Goal: Information Seeking & Learning: Check status

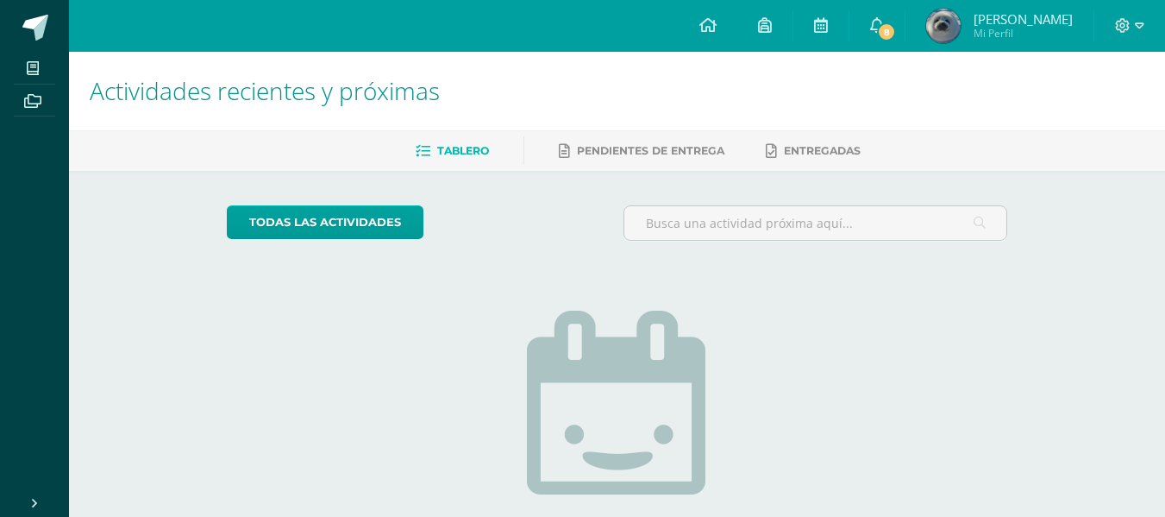
click at [961, 17] on img at bounding box center [944, 26] width 35 height 35
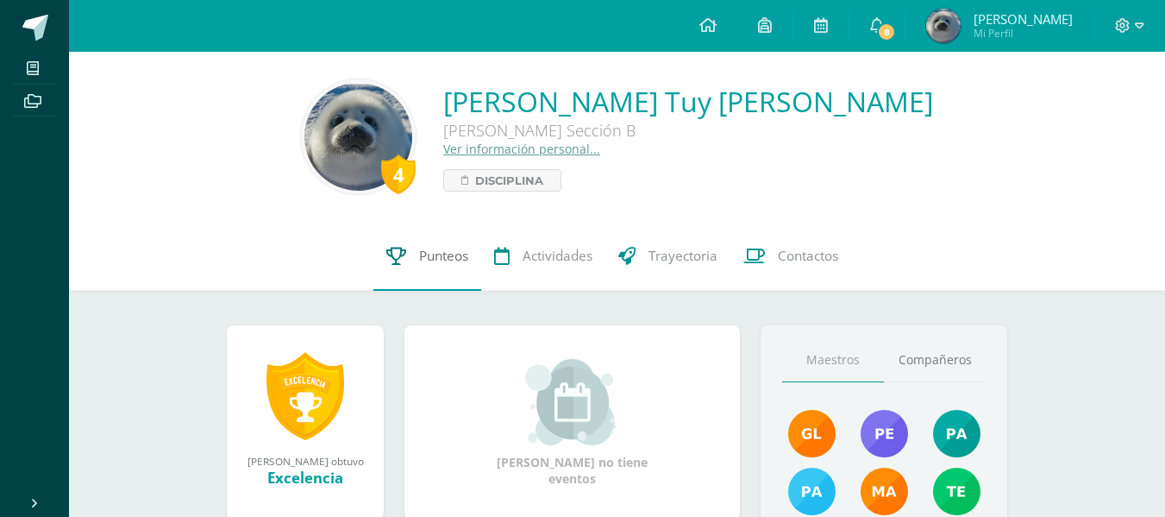
click at [432, 246] on link "Punteos" at bounding box center [428, 256] width 108 height 69
click at [403, 263] on icon at bounding box center [396, 256] width 20 height 18
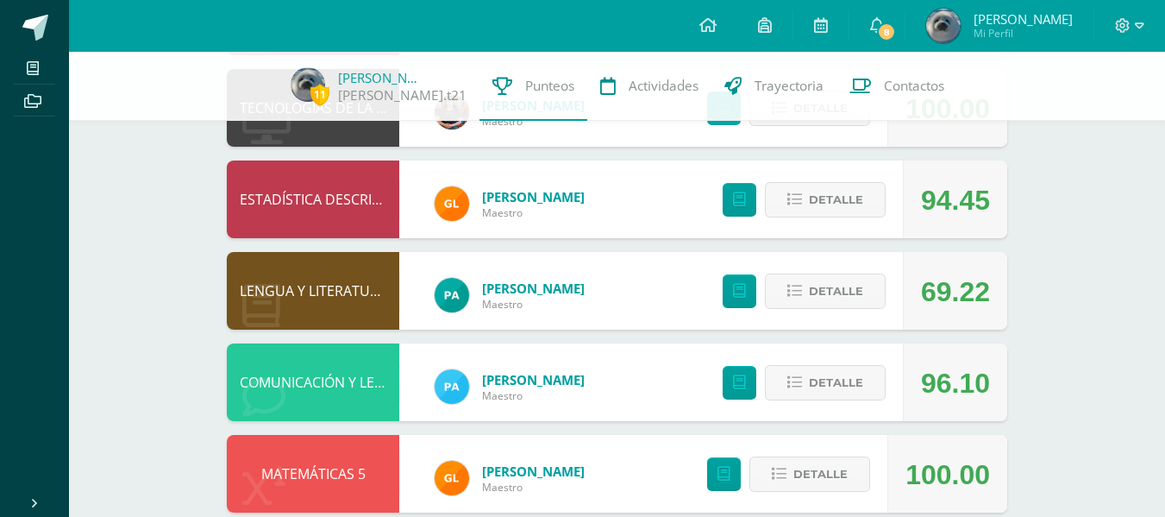
scroll to position [292, 0]
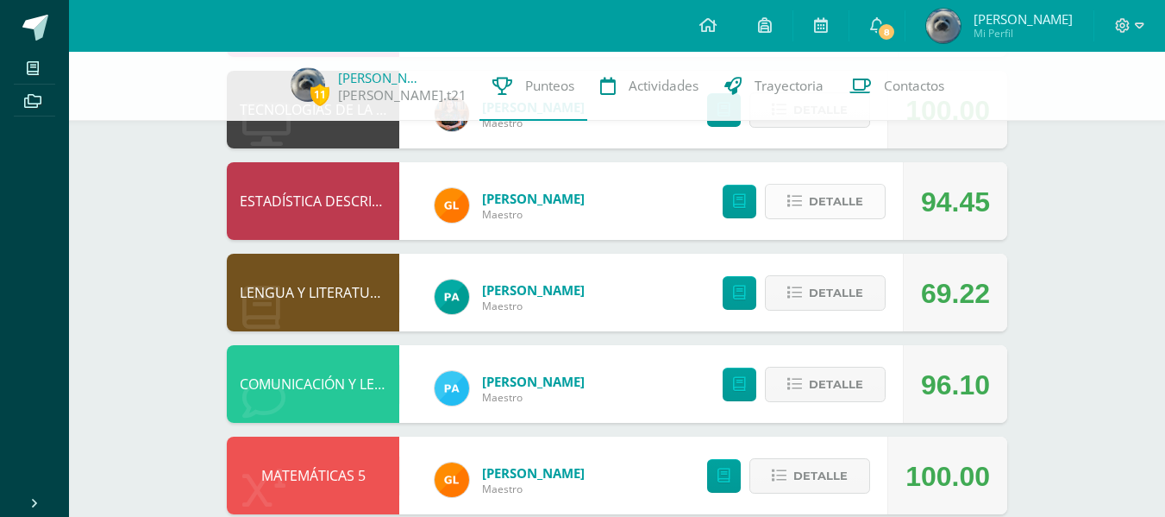
click at [826, 202] on span "Detalle" at bounding box center [836, 201] width 54 height 32
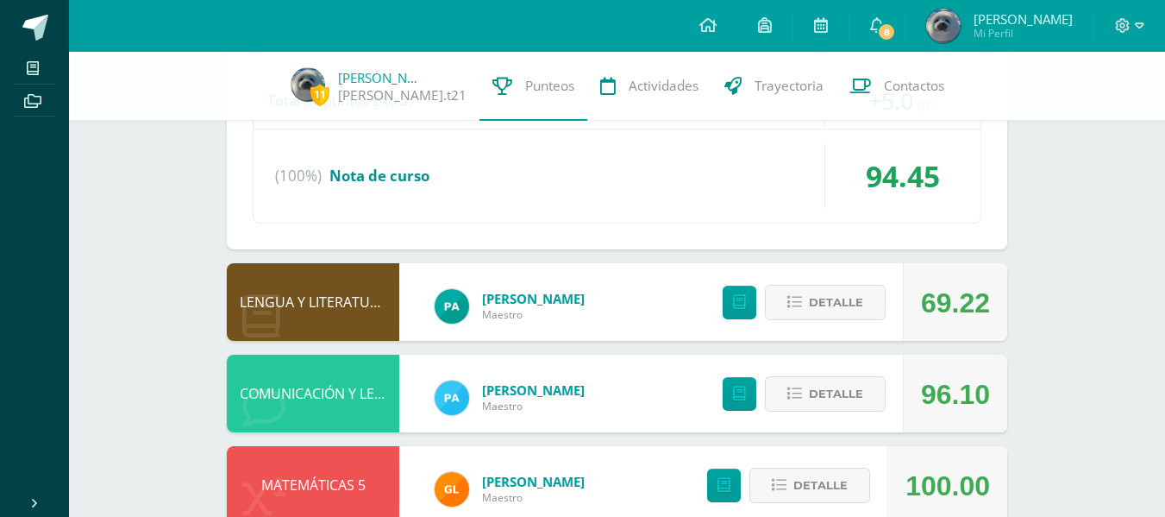
scroll to position [1260, 0]
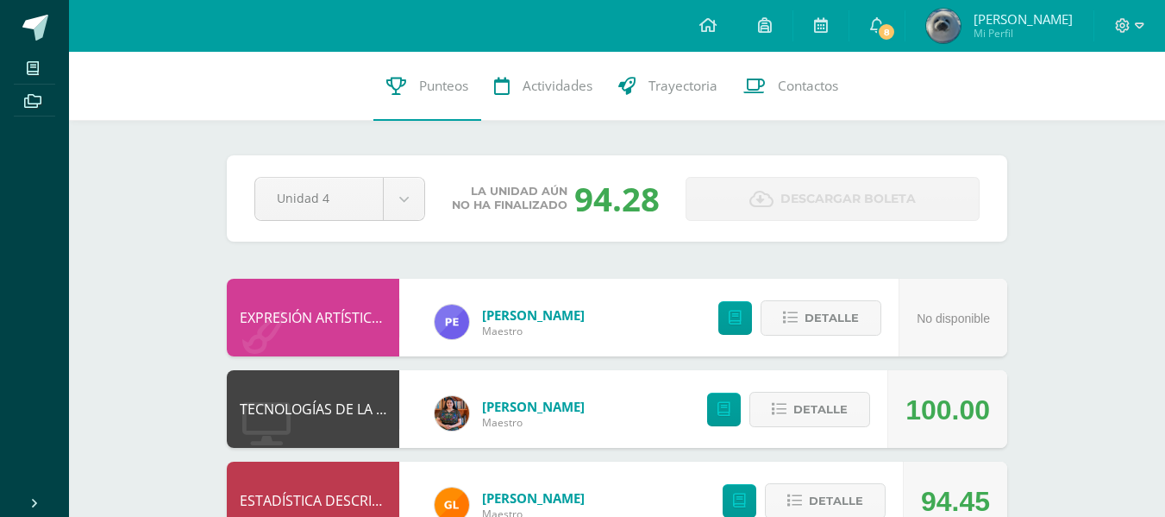
click at [53, 273] on ul "Mis cursos Archivos" at bounding box center [34, 267] width 69 height 430
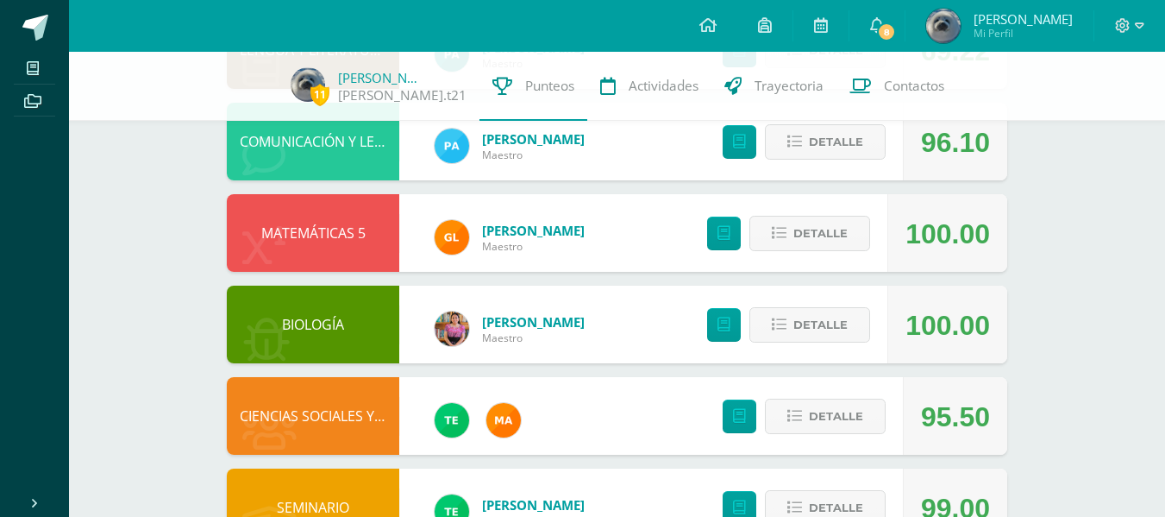
scroll to position [599, 0]
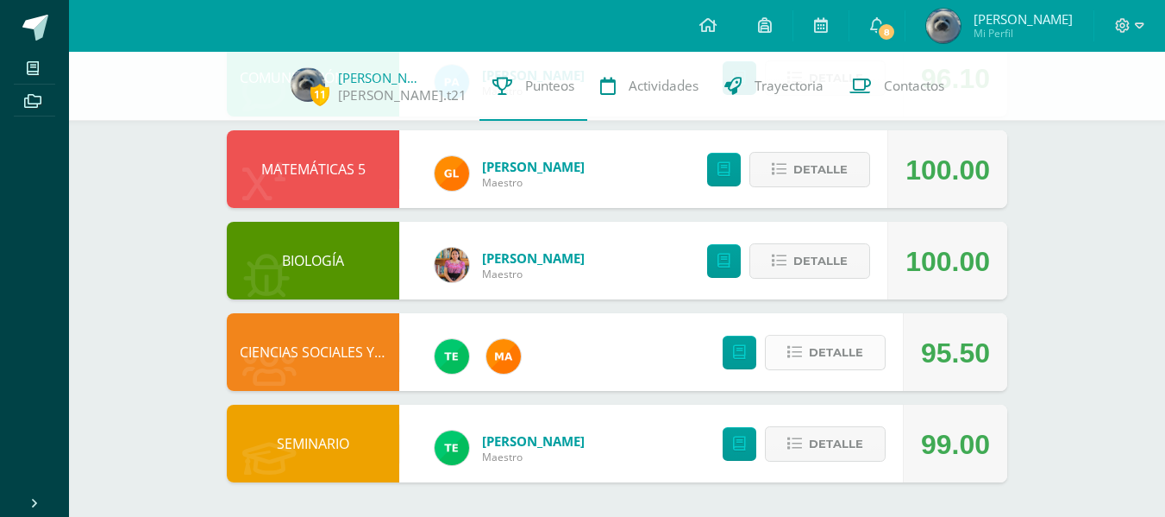
click at [780, 355] on button "Detalle" at bounding box center [825, 352] width 121 height 35
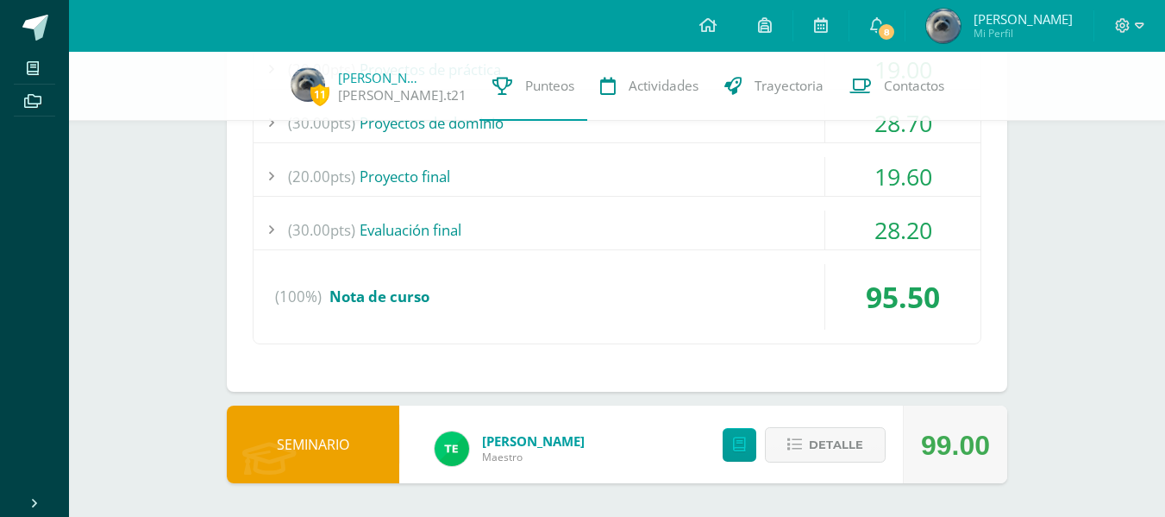
scroll to position [1037, 0]
click at [510, 223] on div "(30.00pts) Evaluación final" at bounding box center [617, 229] width 727 height 39
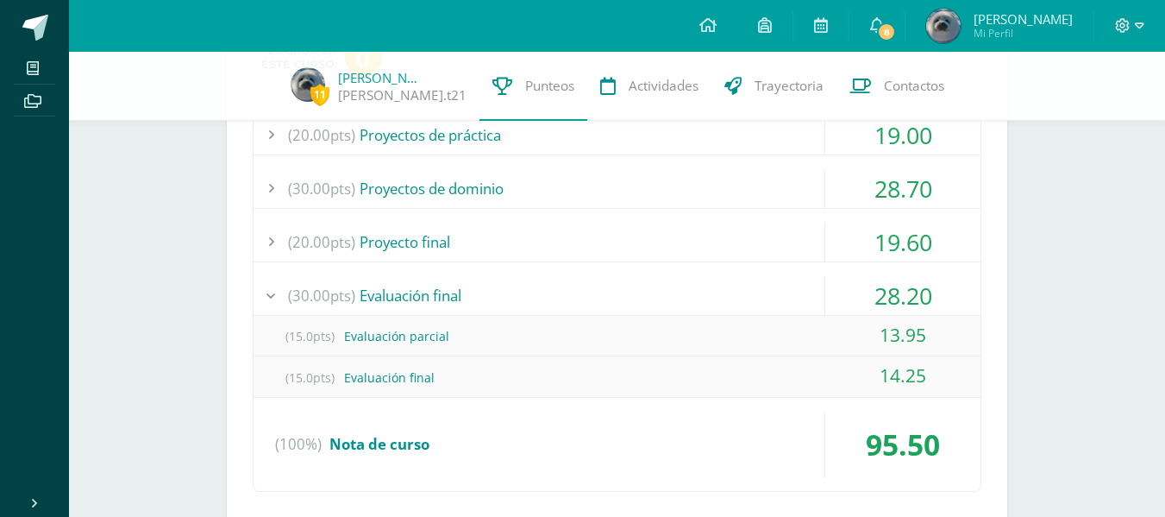
scroll to position [969, 0]
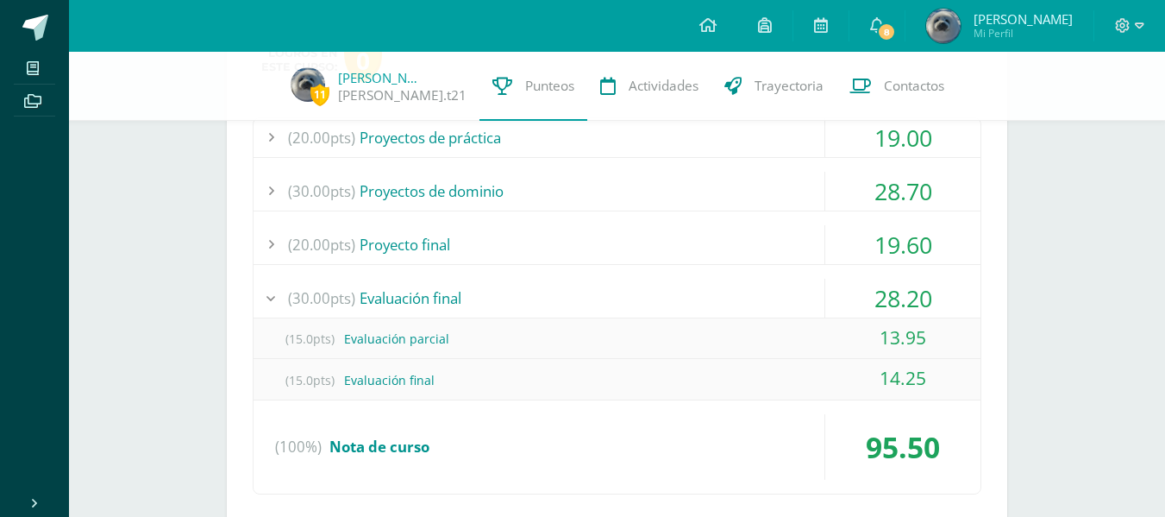
click at [454, 242] on div "(20.00pts) Proyecto final" at bounding box center [617, 244] width 727 height 39
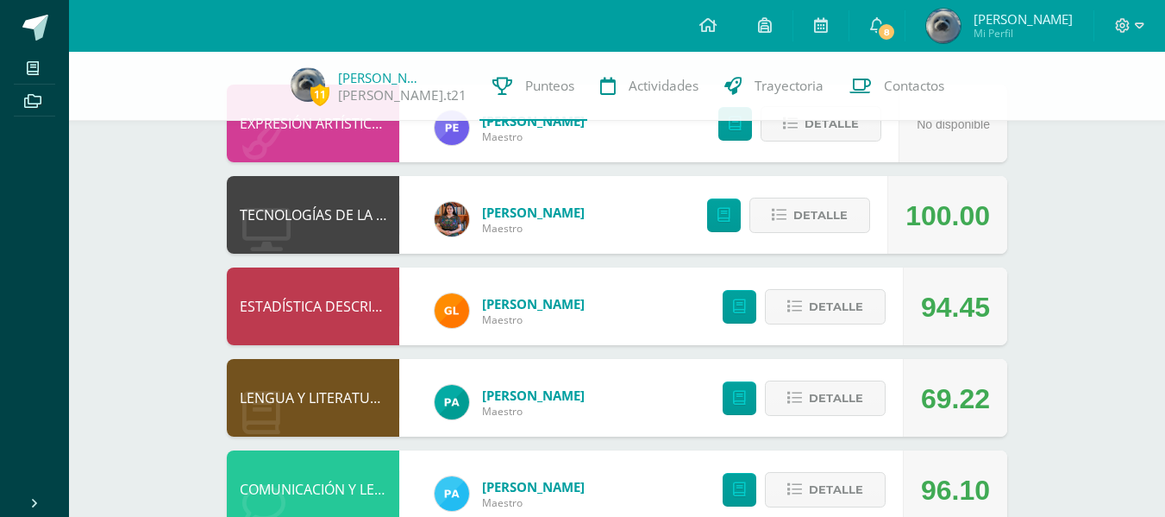
scroll to position [186, 0]
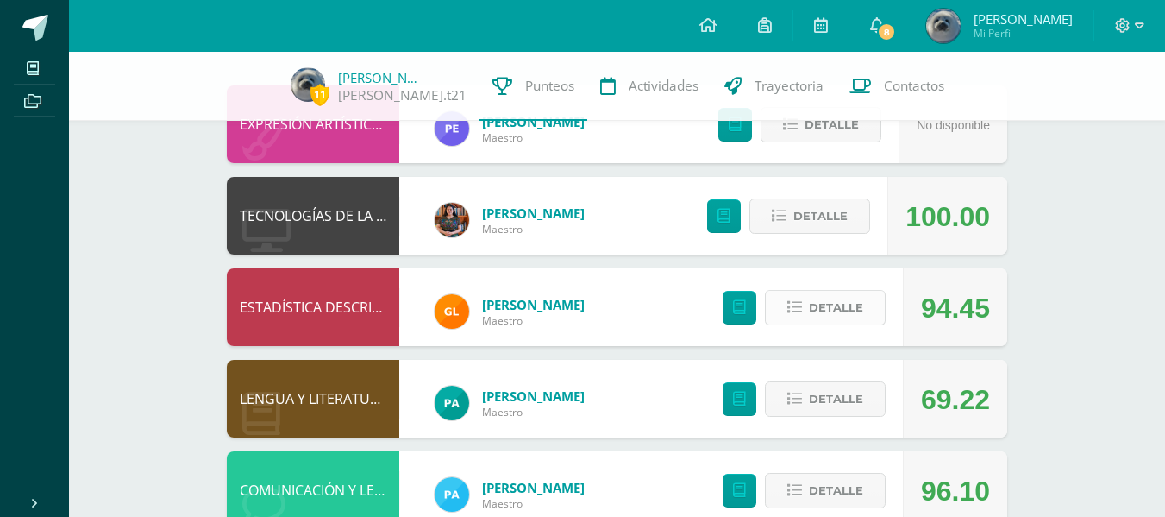
click at [799, 309] on icon at bounding box center [795, 307] width 15 height 15
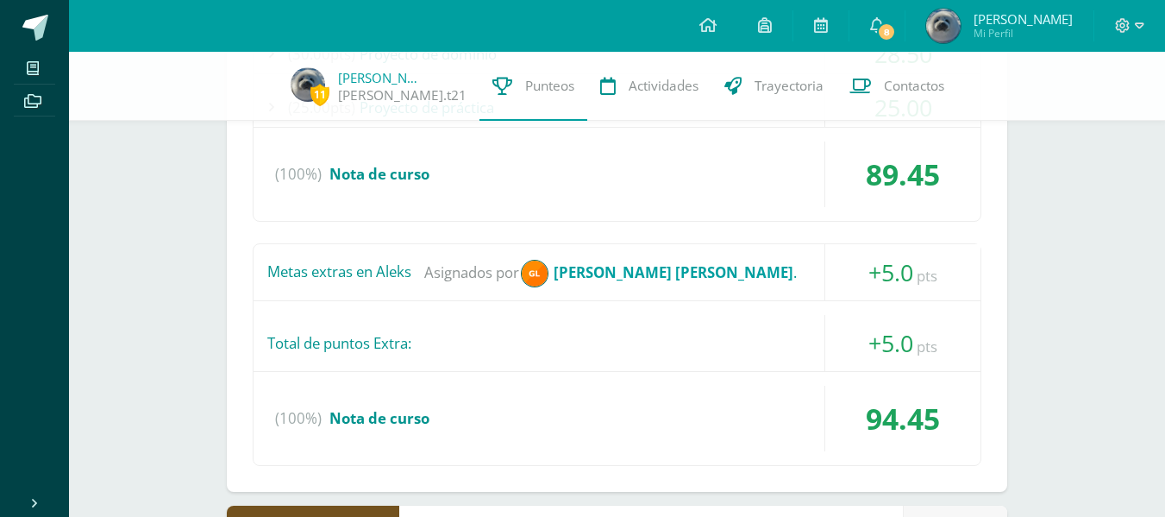
scroll to position [701, 0]
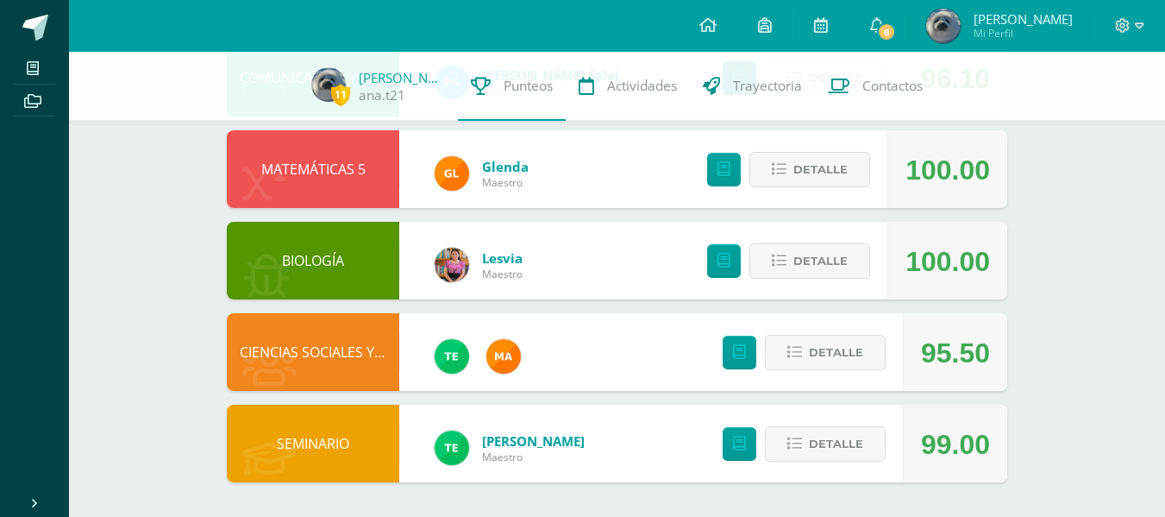
scroll to position [599, 0]
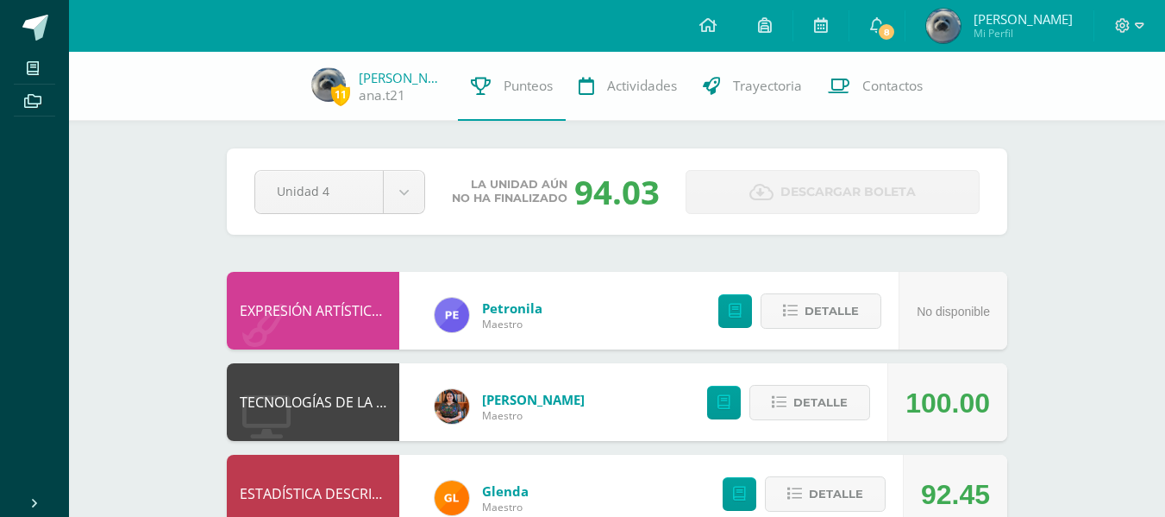
scroll to position [599, 0]
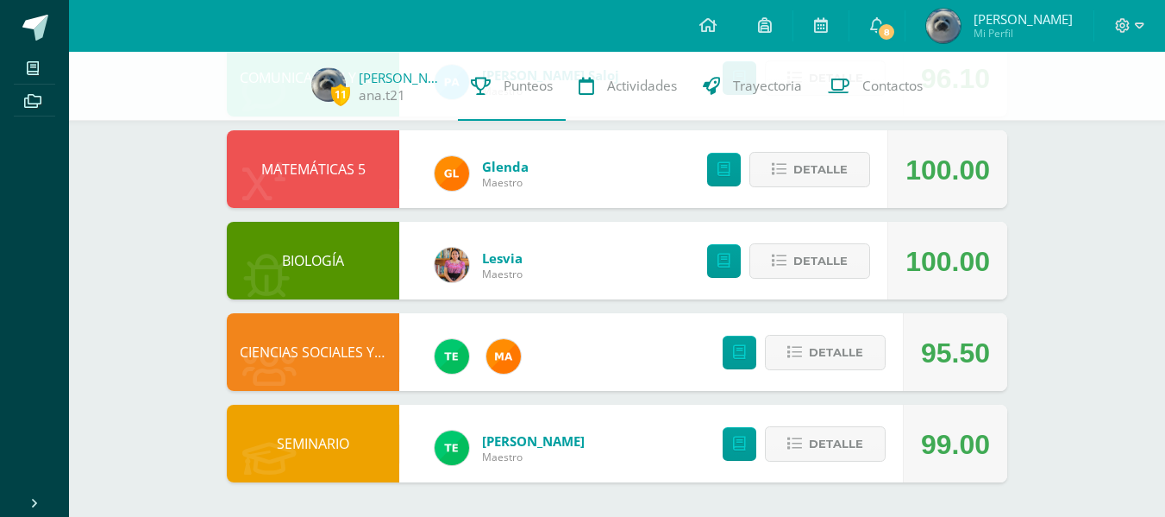
scroll to position [599, 0]
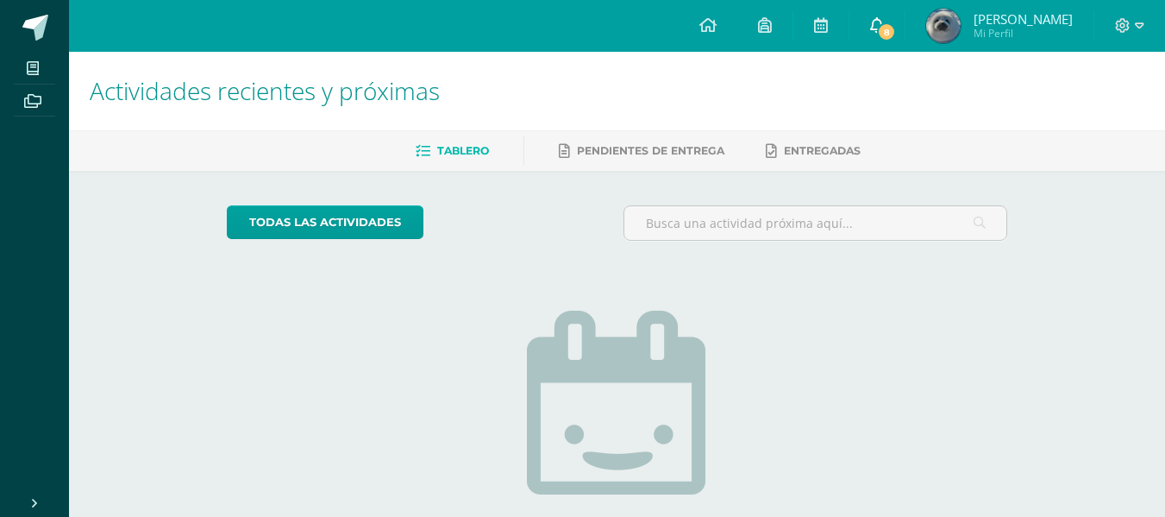
click at [896, 29] on span "8" at bounding box center [886, 31] width 19 height 19
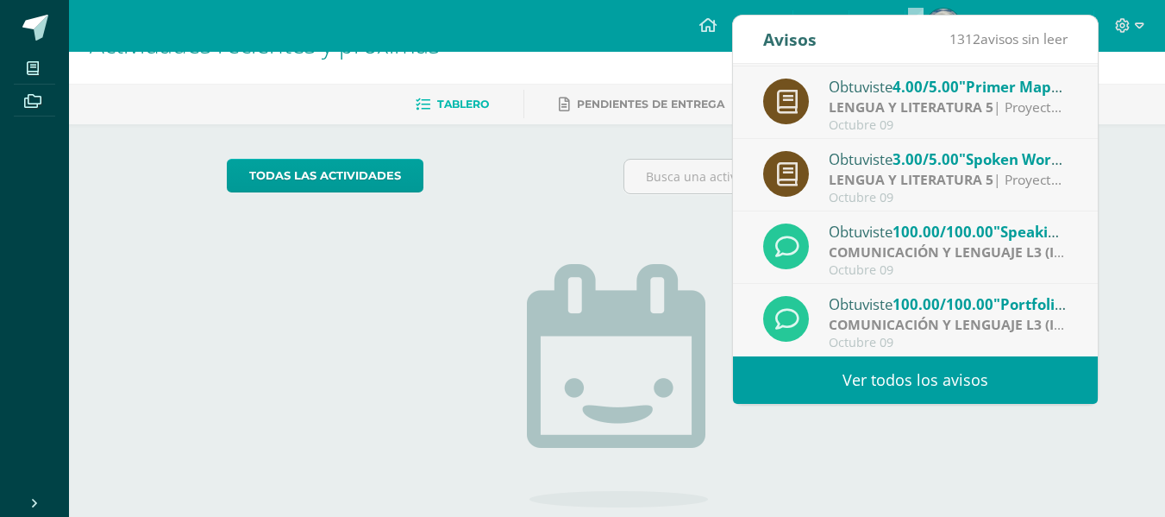
scroll to position [50, 0]
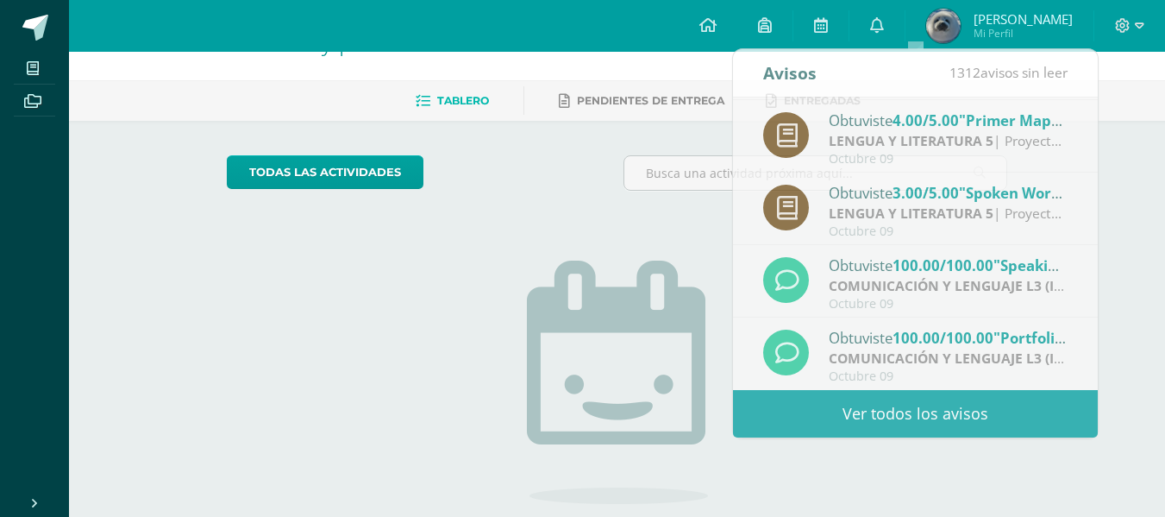
click at [530, 231] on div "No tienes actividades Échale un vistazo a los demás períodos o sal y disfruta d…" at bounding box center [617, 401] width 345 height 394
